Goal: Find specific page/section: Find specific page/section

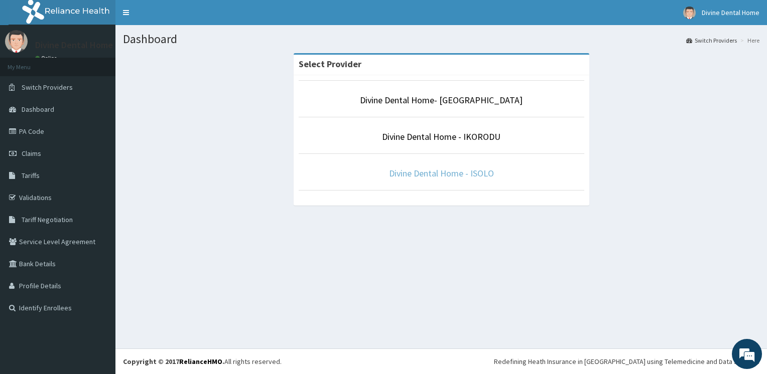
click at [456, 170] on link "Divine Dental Home - ISOLO" at bounding box center [441, 174] width 105 height 12
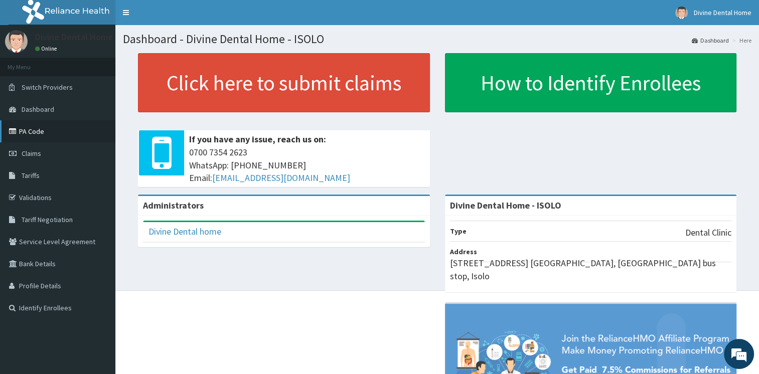
click at [20, 134] on link "PA Code" at bounding box center [57, 131] width 115 height 22
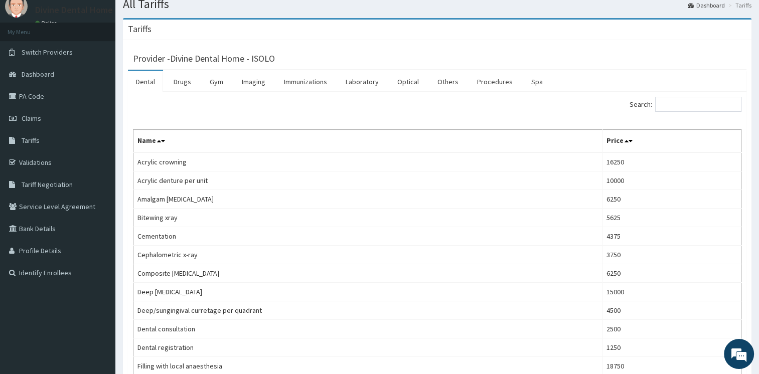
scroll to position [39, 0]
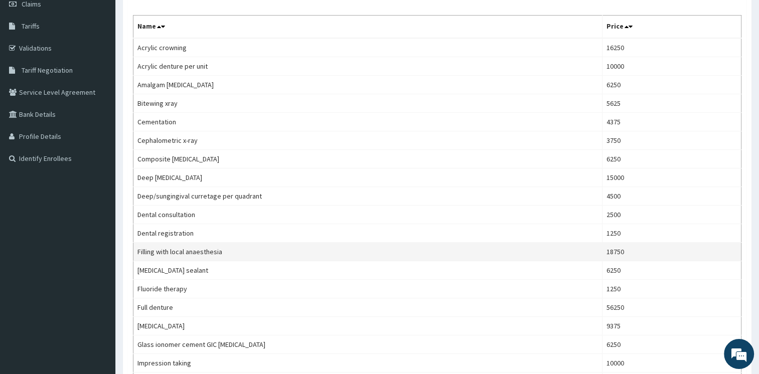
click at [651, 243] on td "18750" at bounding box center [671, 252] width 139 height 19
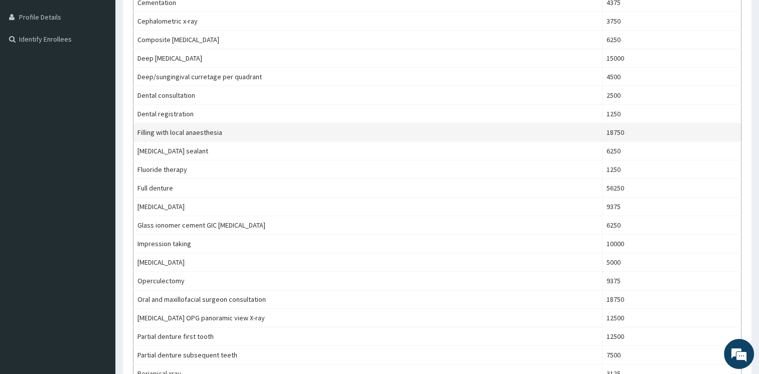
scroll to position [269, 0]
